Goal: Task Accomplishment & Management: Complete application form

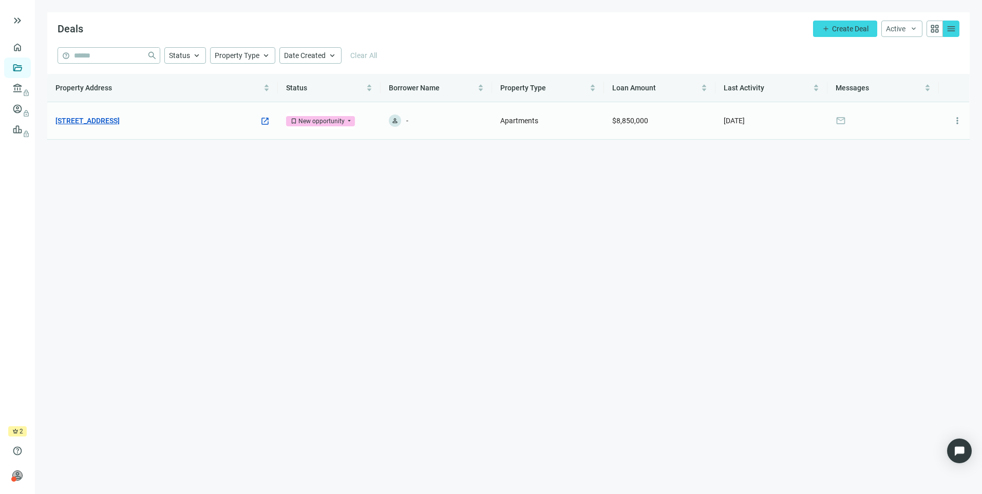
click at [120, 121] on link "[STREET_ADDRESS]" at bounding box center [87, 120] width 64 height 11
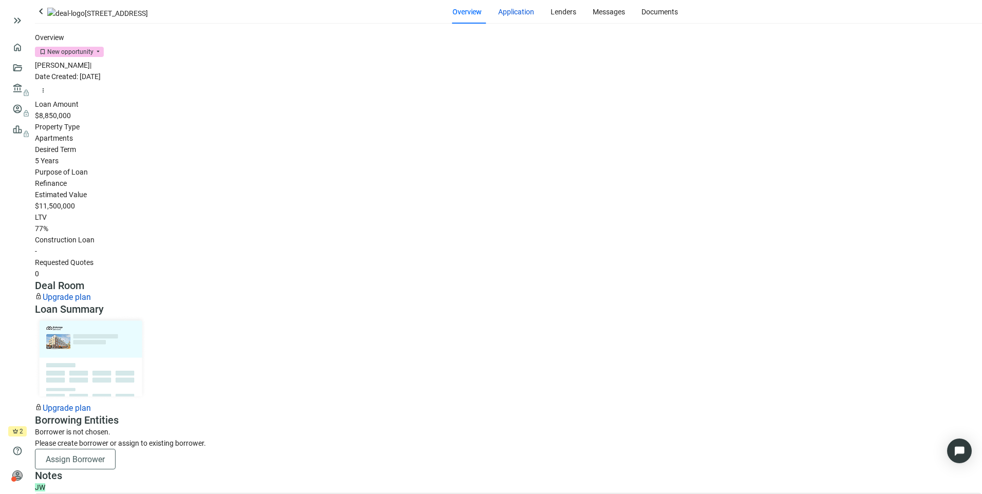
click at [498, 16] on span "Application" at bounding box center [516, 12] width 36 height 8
